Goal: Information Seeking & Learning: Check status

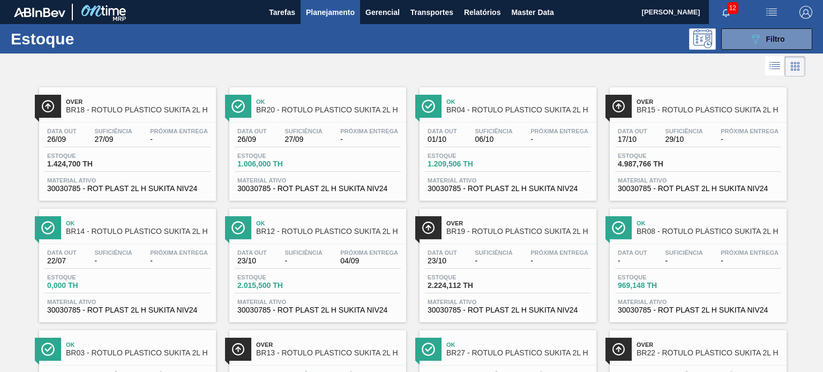
click at [753, 51] on div "Estoque 089F7B8B-B2A5-4AFE-B5C0-19BA573D28AC Filtro" at bounding box center [411, 38] width 823 height 29
drag, startPoint x: 748, startPoint y: 44, endPoint x: 744, endPoint y: 79, distance: 35.5
click at [748, 47] on button "089F7B8B-B2A5-4AFE-B5C0-19BA573D28AC Filtro" at bounding box center [766, 38] width 91 height 21
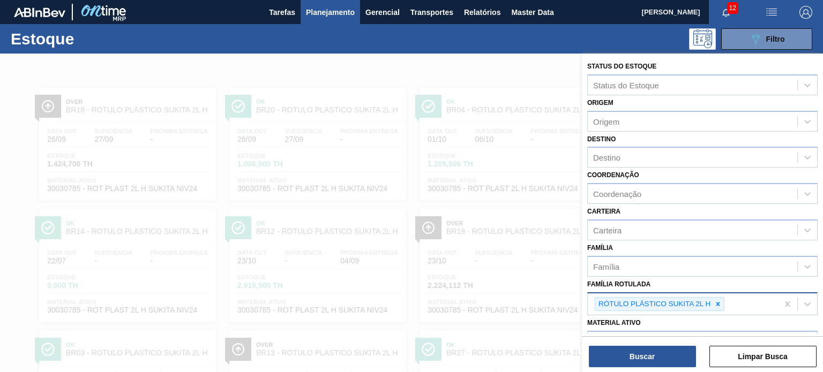
click at [718, 307] on div at bounding box center [718, 304] width 12 height 13
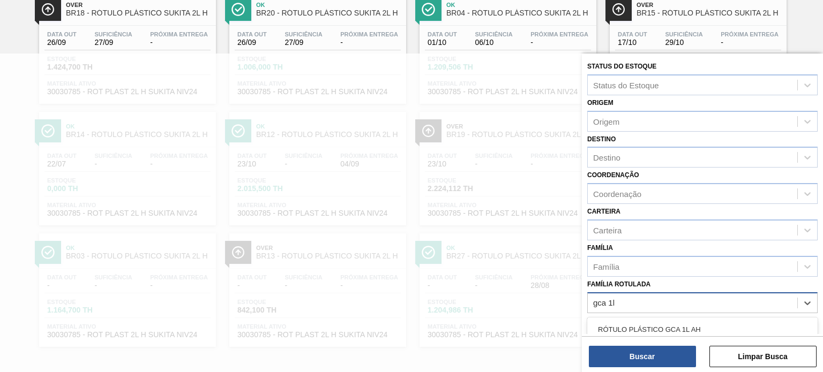
type Rotulada "gca 1l h"
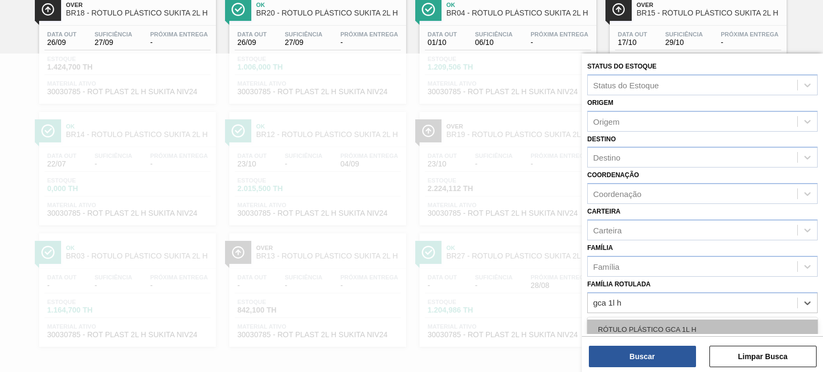
click at [725, 320] on div "RÓTULO PLÁSTICO GCA 1L H" at bounding box center [702, 330] width 230 height 20
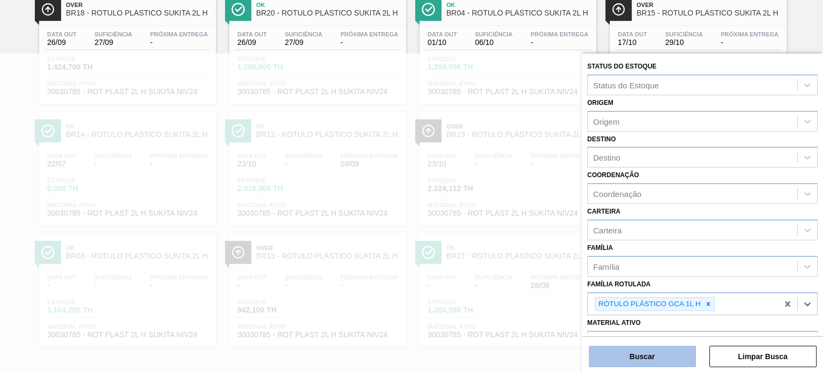
click at [680, 359] on button "Buscar" at bounding box center [642, 356] width 107 height 21
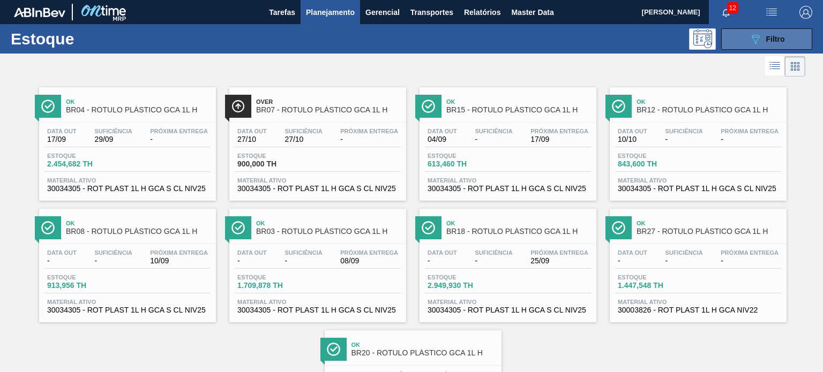
click at [767, 36] on span "Filtro" at bounding box center [775, 39] width 19 height 9
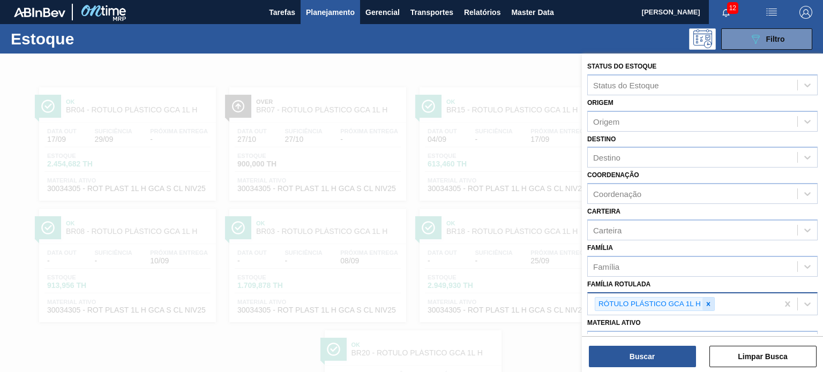
click at [707, 305] on icon at bounding box center [707, 303] width 7 height 7
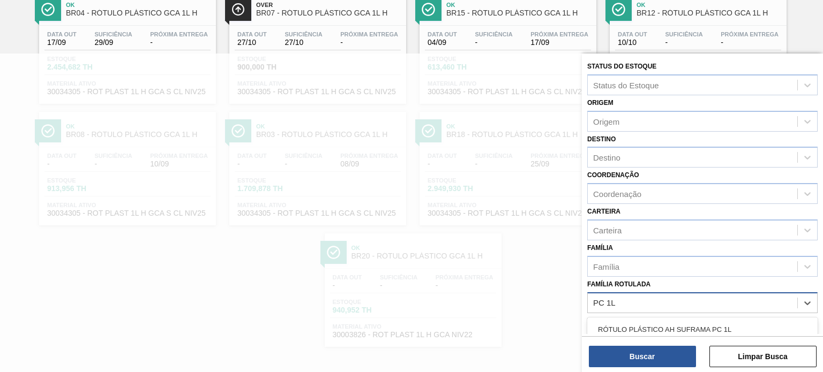
type Rotulada "PC 1L H"
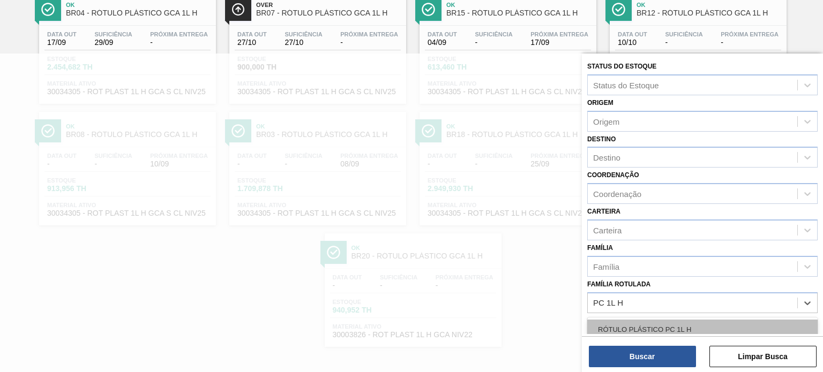
click at [679, 328] on div "RÓTULO PLÁSTICO PC 1L H" at bounding box center [702, 330] width 230 height 20
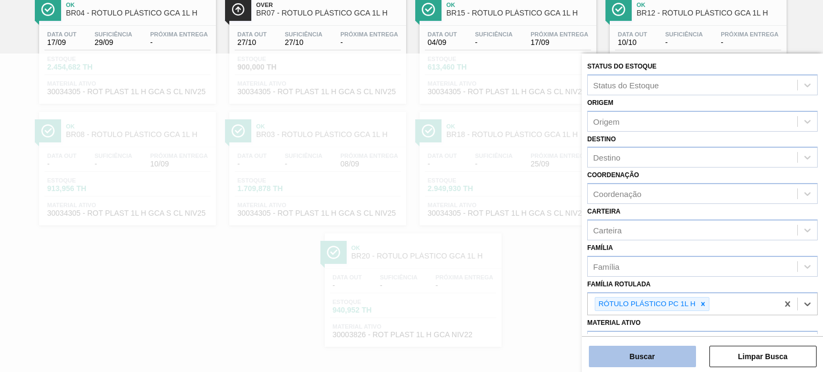
click at [648, 359] on button "Buscar" at bounding box center [642, 356] width 107 height 21
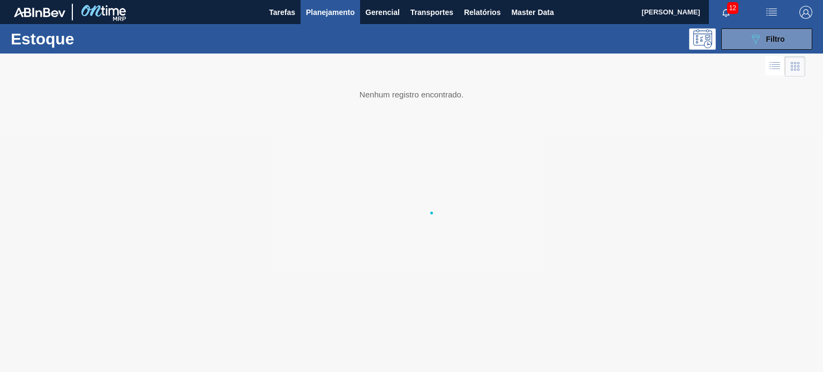
scroll to position [0, 0]
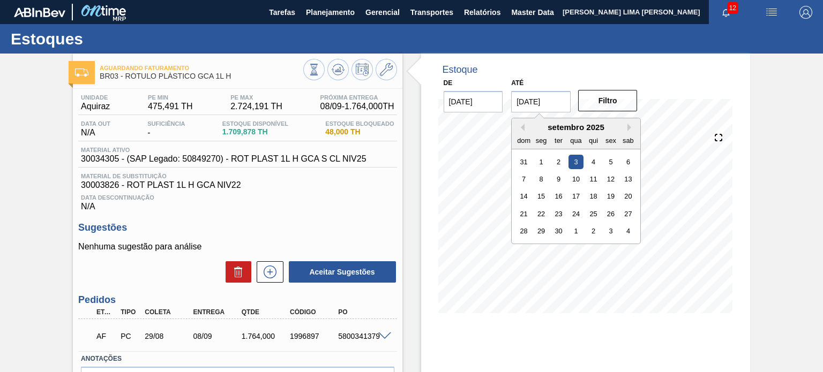
click at [545, 107] on input "03/09/2025" at bounding box center [540, 101] width 59 height 21
click at [623, 125] on div "setembro 2025" at bounding box center [575, 127] width 129 height 9
click at [630, 125] on button "Next Month" at bounding box center [630, 127] width 7 height 7
click at [629, 125] on button "Next Month" at bounding box center [630, 127] width 7 height 7
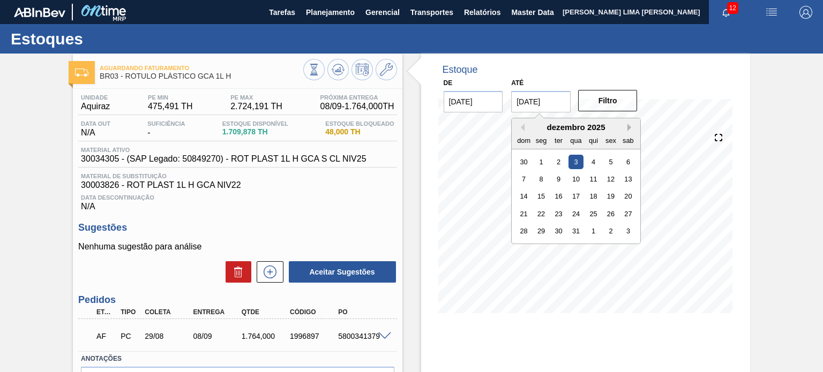
click at [628, 126] on button "Next Month" at bounding box center [630, 127] width 7 height 7
click at [628, 224] on div "31" at bounding box center [628, 231] width 14 height 14
type input "[DATE]"
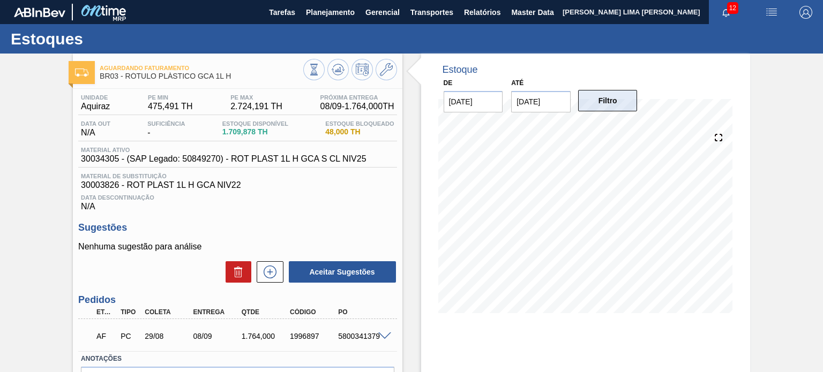
click at [604, 85] on div "De 20/08/2025 Até 31/01/2026 Filtro" at bounding box center [541, 94] width 214 height 37
click at [608, 105] on button "Filtro" at bounding box center [607, 100] width 59 height 21
click at [112, 157] on span "30034305 - (SAP Legado: 50849270) - ROT PLAST 1L H GCA S CL NIV25" at bounding box center [223, 159] width 285 height 10
copy span "30034305"
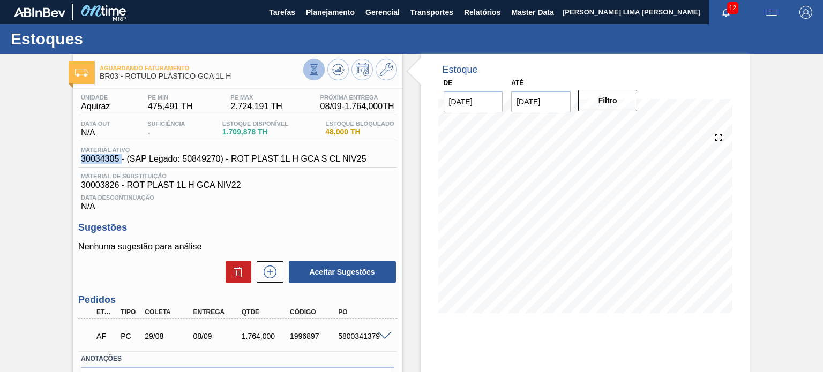
click at [312, 64] on icon at bounding box center [314, 69] width 6 height 10
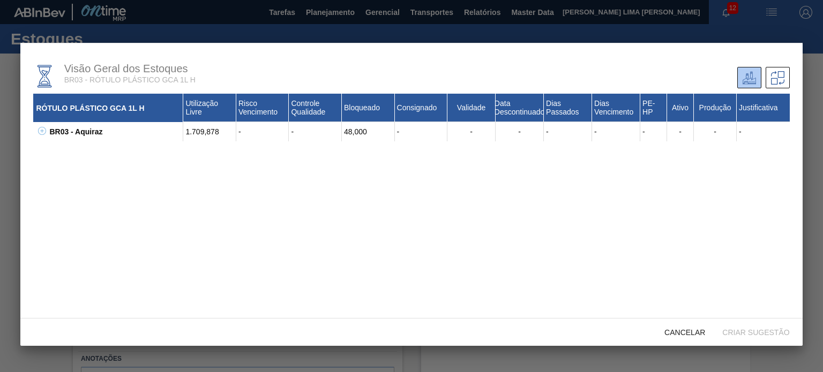
click at [44, 129] on icon at bounding box center [42, 131] width 8 height 8
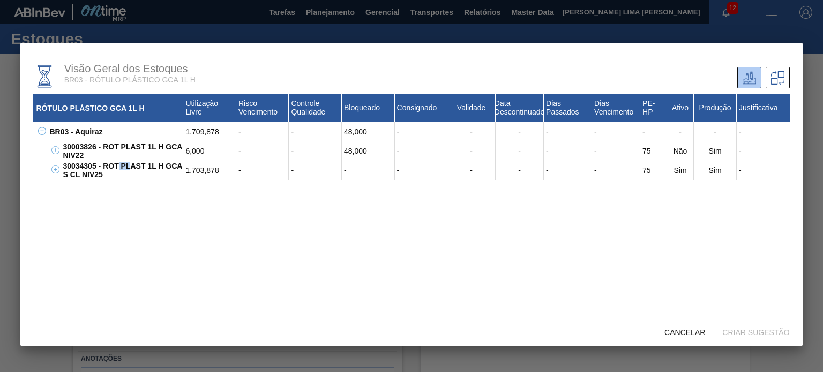
drag, startPoint x: 124, startPoint y: 170, endPoint x: 166, endPoint y: 154, distance: 44.8
click at [119, 170] on div "30034305 - ROT PLAST 1L H GCA S CL NIV25" at bounding box center [121, 170] width 123 height 19
click at [76, 169] on div "30034305 - ROT PLAST 1L H GCA S CL NIV25" at bounding box center [121, 170] width 123 height 19
click at [686, 319] on div "Cancelar Criar sugestão" at bounding box center [410, 332] width 781 height 28
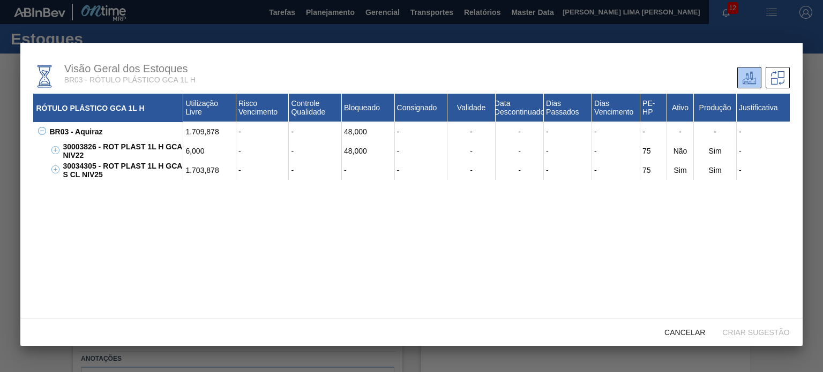
click at [686, 325] on div "Cancelar" at bounding box center [685, 332] width 58 height 20
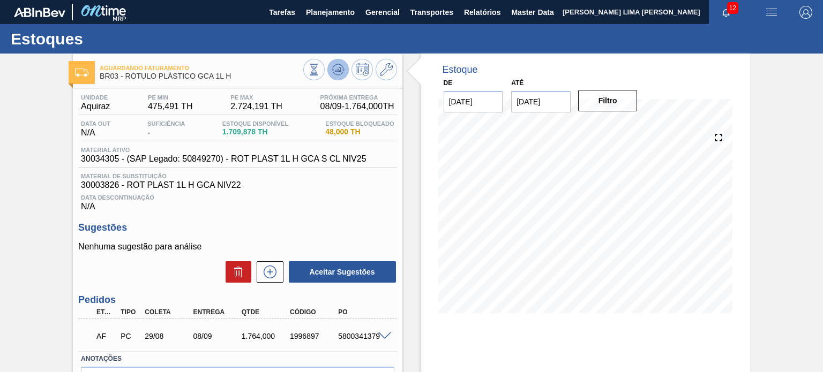
click at [338, 78] on button at bounding box center [337, 69] width 21 height 21
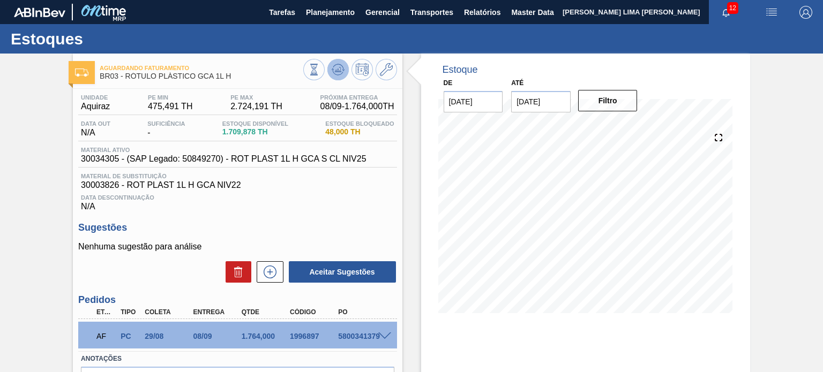
click at [320, 68] on icon at bounding box center [314, 70] width 12 height 12
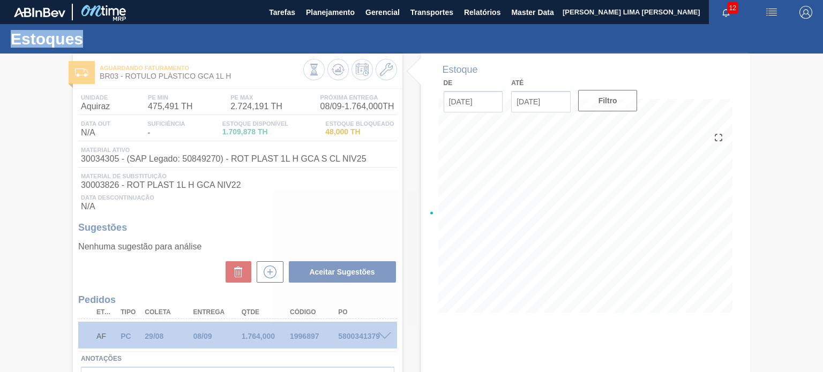
click at [341, 68] on div at bounding box center [411, 213] width 823 height 319
click at [341, 70] on div at bounding box center [411, 213] width 823 height 319
click at [340, 72] on div at bounding box center [411, 213] width 823 height 319
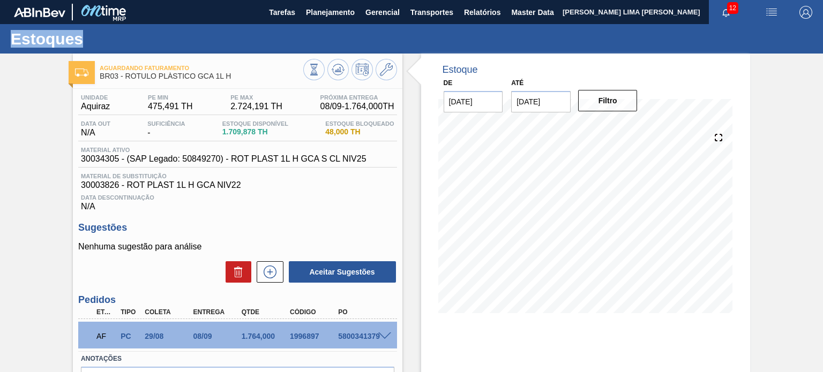
click at [320, 72] on icon at bounding box center [314, 70] width 12 height 12
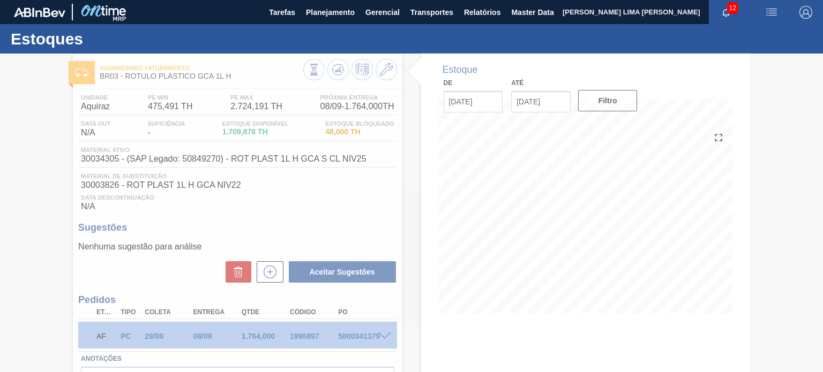
click at [30, 178] on div at bounding box center [411, 213] width 823 height 319
